Goal: Task Accomplishment & Management: Use online tool/utility

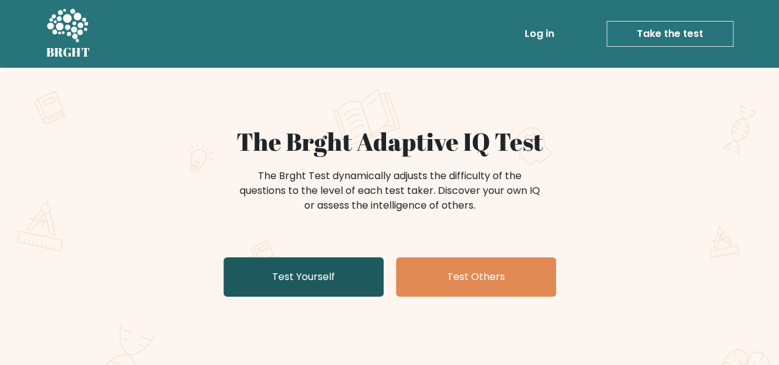
click at [325, 261] on link "Test Yourself" at bounding box center [303, 276] width 160 height 39
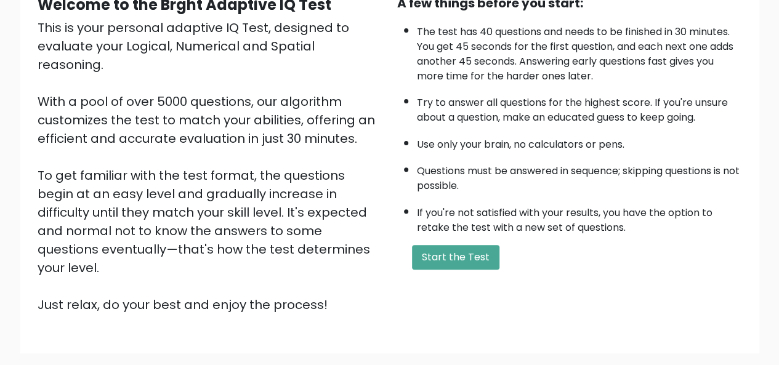
scroll to position [172, 0]
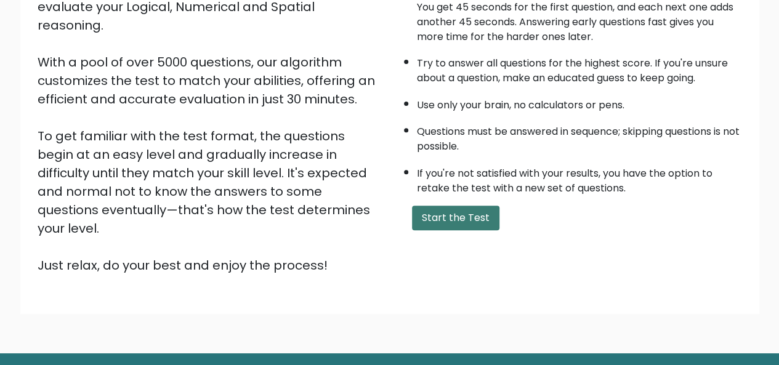
click at [436, 219] on button "Start the Test" at bounding box center [455, 218] width 87 height 25
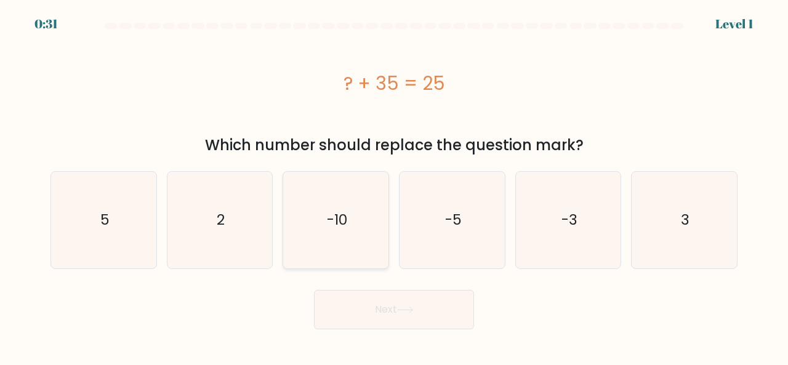
click at [328, 228] on text "-10" at bounding box center [337, 220] width 20 height 20
click at [394, 186] on input "c. -10" at bounding box center [394, 184] width 1 height 3
radio input "true"
click at [367, 310] on button "Next" at bounding box center [394, 309] width 160 height 39
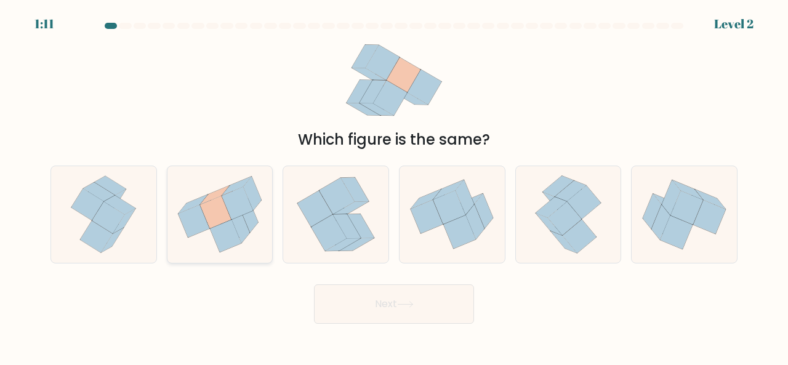
click at [256, 225] on icon at bounding box center [219, 214] width 105 height 94
click at [394, 186] on input "b." at bounding box center [394, 184] width 1 height 3
radio input "true"
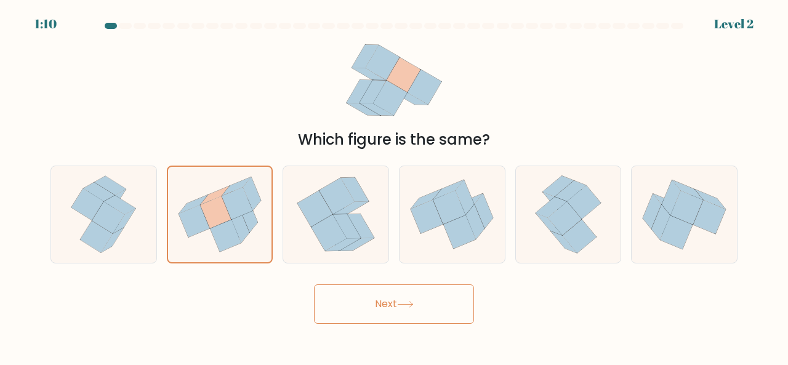
click at [346, 296] on button "Next" at bounding box center [394, 303] width 160 height 39
